Goal: Information Seeking & Learning: Learn about a topic

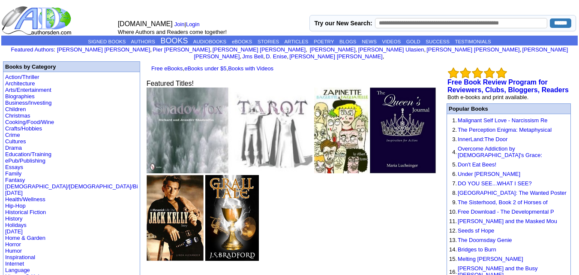
click at [21, 177] on link "Fantasy" at bounding box center [15, 180] width 20 height 6
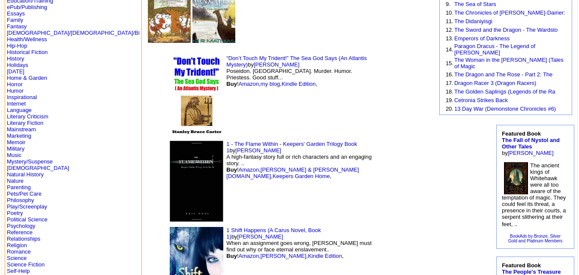
scroll to position [149, 0]
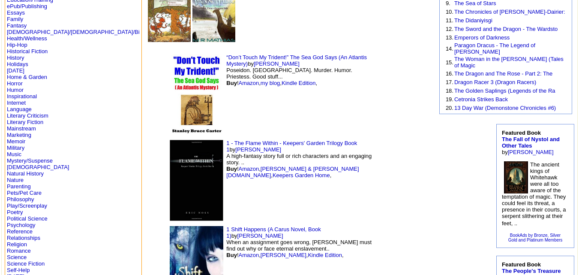
click at [23, 250] on link "Romance" at bounding box center [19, 250] width 24 height 6
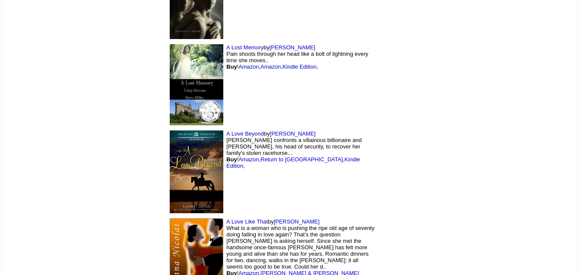
scroll to position [8600, 0]
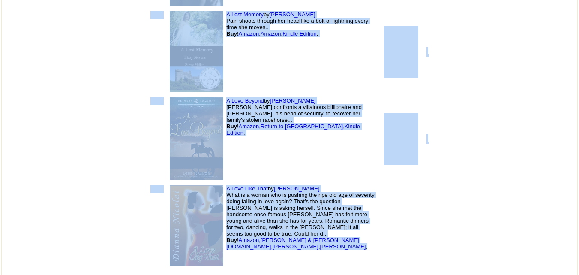
drag, startPoint x: 95, startPoint y: 154, endPoint x: 349, endPoint y: 184, distance: 255.5
copy tbody "'Destiny's Journey' - Award Winner - Book 2 of Wheels of Destiny Trilogy by Che…"
